Goal: Information Seeking & Learning: Find specific fact

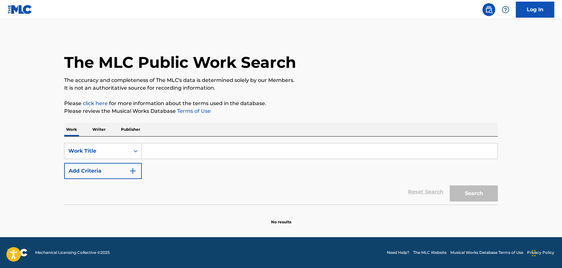
click at [171, 153] on input "Search Form" at bounding box center [320, 150] width 356 height 15
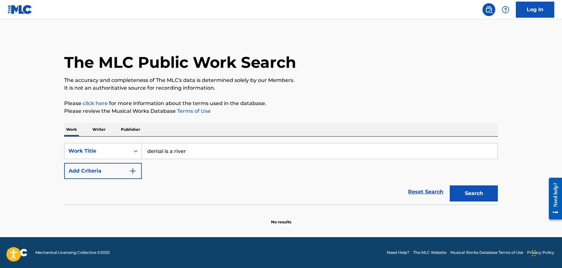
type input "denial is a river"
click at [450, 185] on button "Search" at bounding box center [474, 193] width 48 height 16
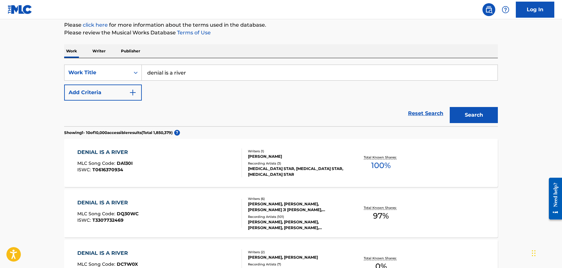
scroll to position [121, 0]
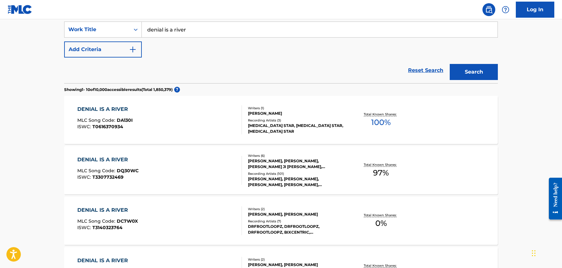
click at [201, 166] on div "DENIAL IS A RIVER MLC Song Code : DQ30WC ISWC : T3307732469" at bounding box center [159, 170] width 165 height 29
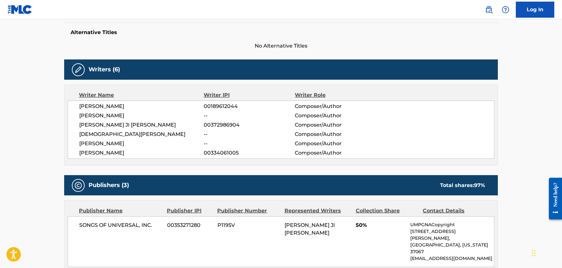
scroll to position [163, 0]
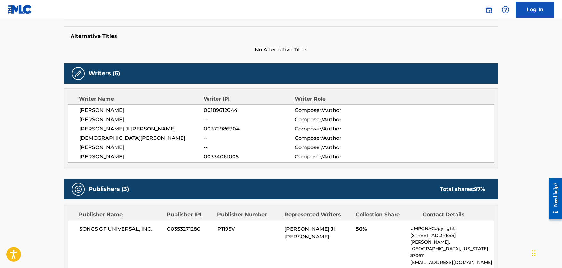
click at [120, 159] on span "[PERSON_NAME]" at bounding box center [141, 157] width 124 height 8
click at [211, 160] on span "00334061005" at bounding box center [249, 157] width 91 height 8
click at [110, 118] on span "[PERSON_NAME]" at bounding box center [141, 119] width 124 height 8
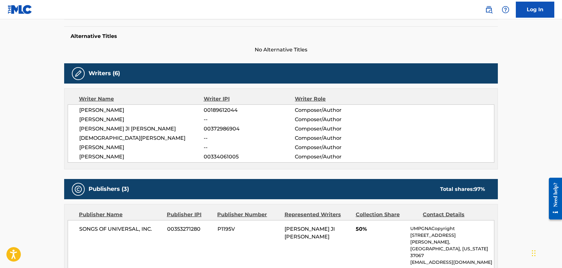
click at [110, 118] on span "[PERSON_NAME]" at bounding box center [141, 119] width 124 height 8
click at [279, 126] on span "00372986904" at bounding box center [249, 129] width 91 height 8
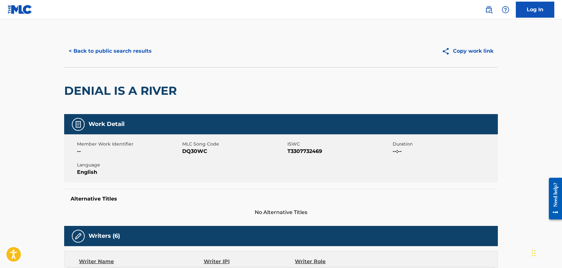
scroll to position [0, 0]
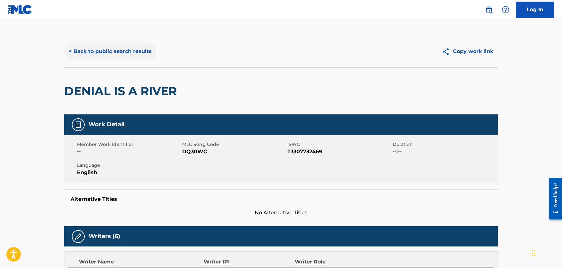
click at [81, 55] on button "< Back to public search results" at bounding box center [110, 51] width 92 height 16
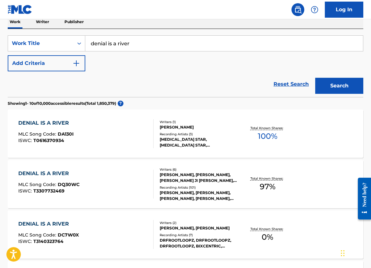
scroll to position [119, 0]
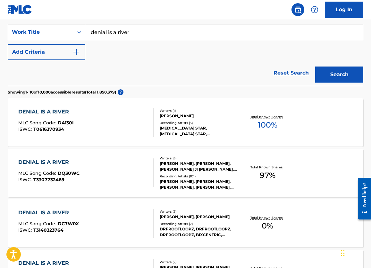
click at [113, 122] on div "DENIAL IS A RIVER MLC Song Code : DA130I ISWC : T0616370934" at bounding box center [85, 122] width 135 height 29
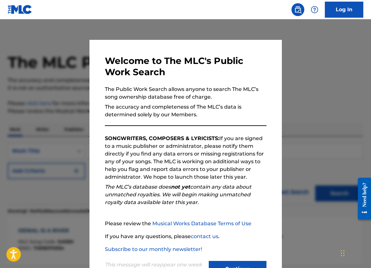
scroll to position [119, 0]
